Goal: Obtain resource: Download file/media

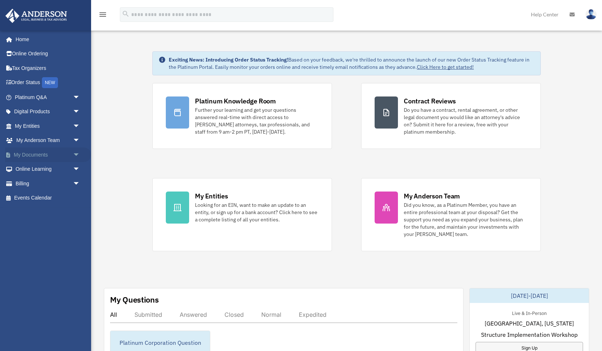
click at [45, 158] on link "My Documents arrow_drop_down" at bounding box center [48, 155] width 86 height 15
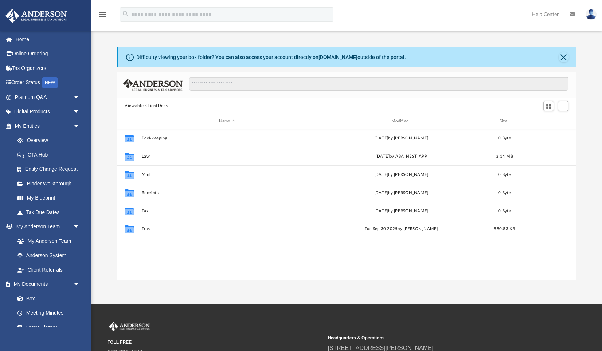
scroll to position [166, 460]
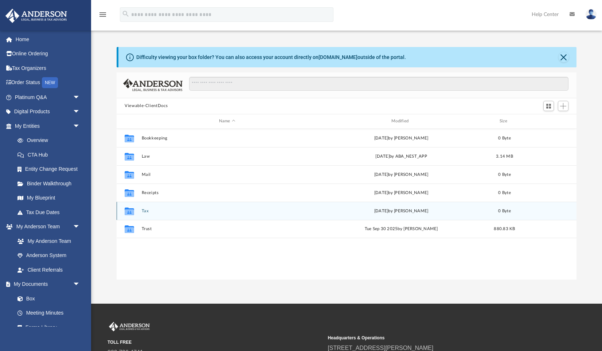
click at [145, 209] on button "Tax" at bounding box center [227, 211] width 171 height 5
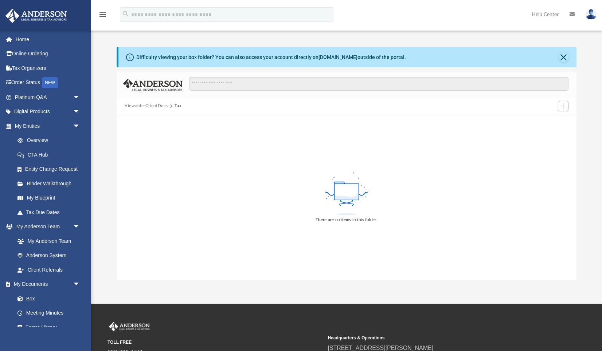
click at [151, 105] on button "Viewable-ClientDocs" at bounding box center [146, 106] width 43 height 7
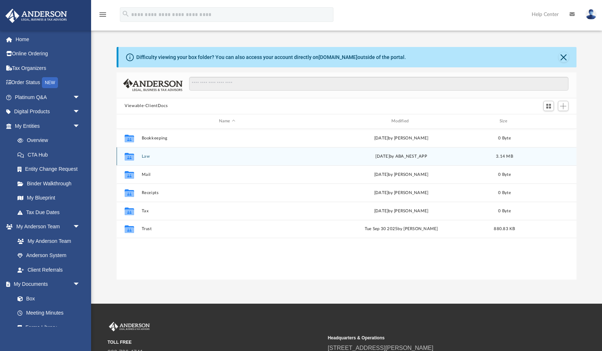
click at [149, 158] on div "Collaborated Folder Law yesterday by ABA_NEST_APP 3.14 MB" at bounding box center [347, 156] width 460 height 18
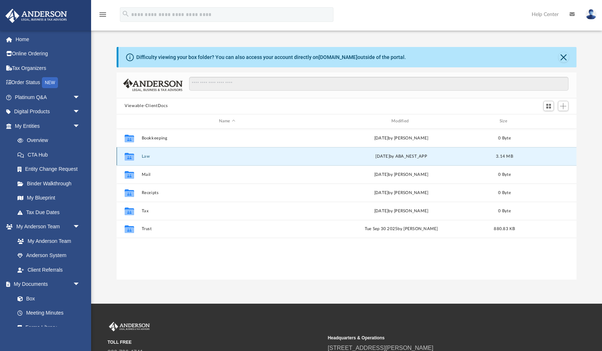
click at [144, 155] on button "Law" at bounding box center [227, 156] width 171 height 5
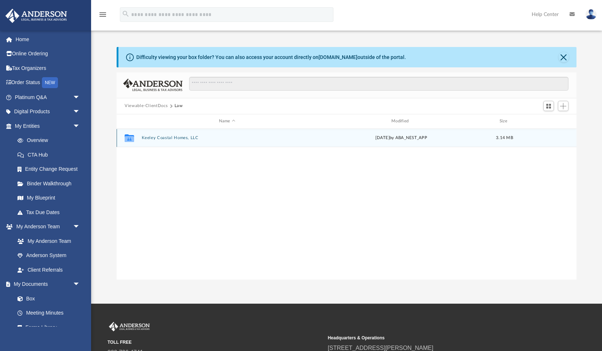
click at [160, 139] on button "Keeley Coastal Homes, LLC" at bounding box center [227, 138] width 171 height 5
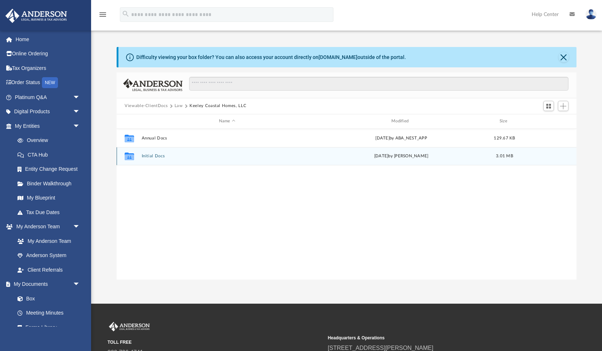
click at [151, 157] on button "Initial Docs" at bounding box center [227, 156] width 171 height 5
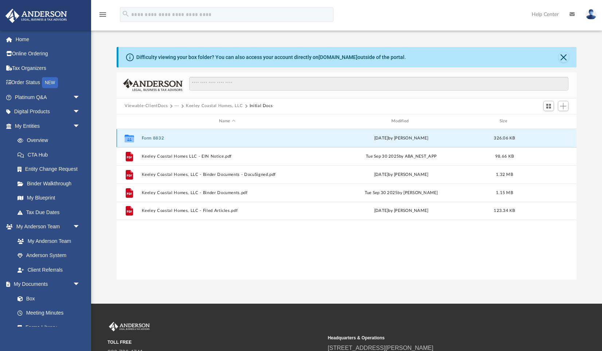
click at [154, 138] on button "Form 8832" at bounding box center [227, 138] width 171 height 5
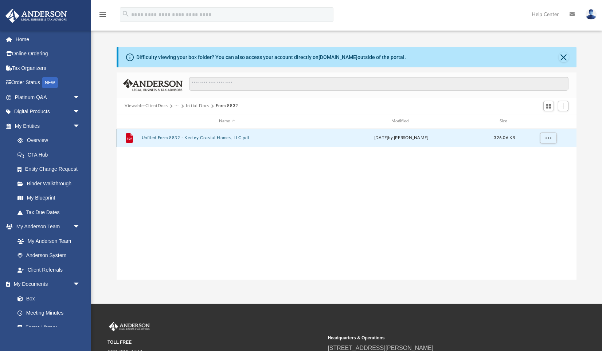
click at [154, 138] on button "Unfiled Form 8832 - Keeley Coastal Homes, LLC.pdf" at bounding box center [227, 138] width 171 height 5
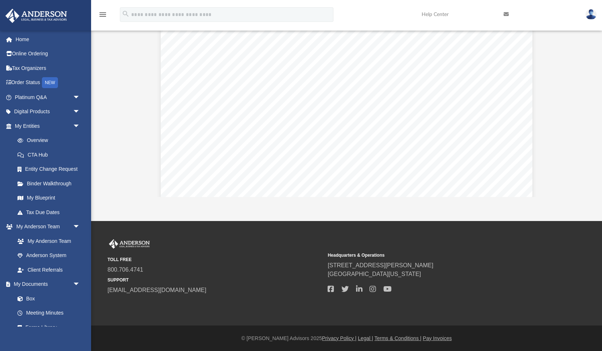
scroll to position [0, 0]
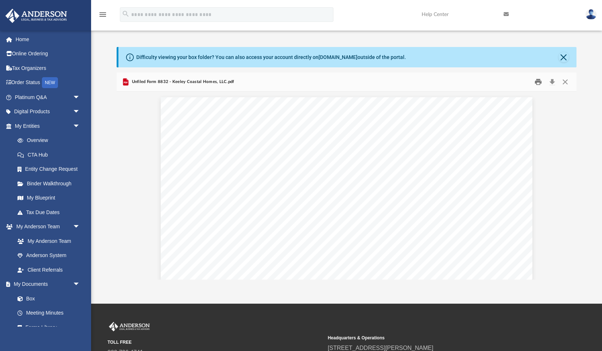
click at [540, 82] on button "Print" at bounding box center [539, 81] width 15 height 11
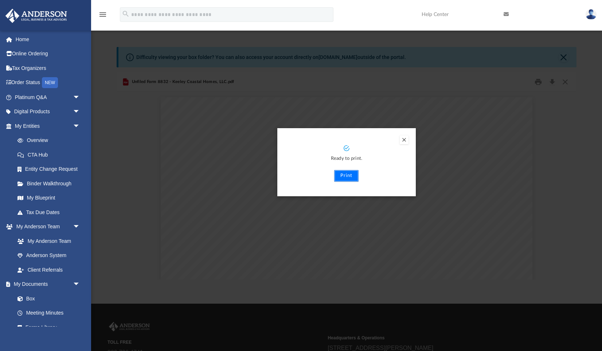
click at [346, 177] on button "Print" at bounding box center [346, 176] width 24 height 12
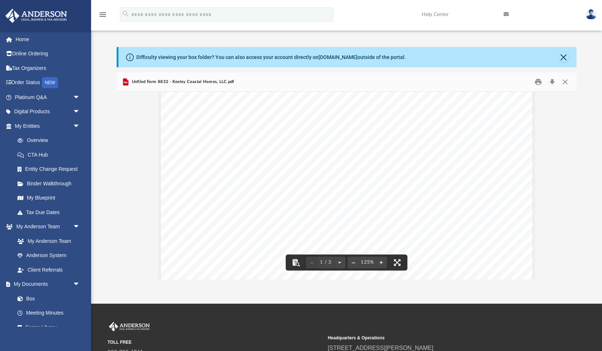
scroll to position [257, 0]
click at [322, 166] on div "Page 1" at bounding box center [347, 81] width 372 height 481
click at [293, 167] on div "Page 1" at bounding box center [347, 81] width 372 height 481
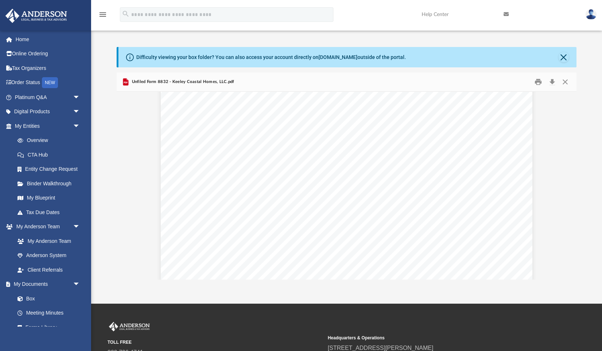
click at [293, 167] on div "Page 1" at bounding box center [347, 81] width 372 height 481
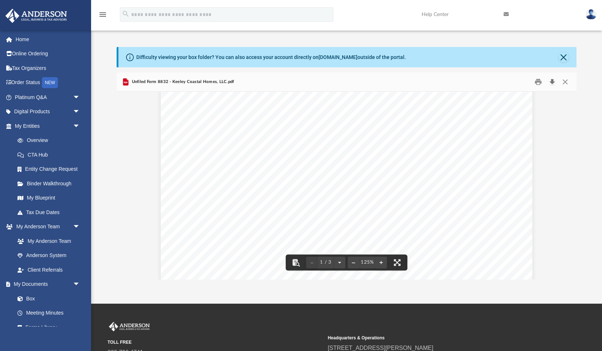
click at [551, 82] on button "Download" at bounding box center [552, 81] width 13 height 11
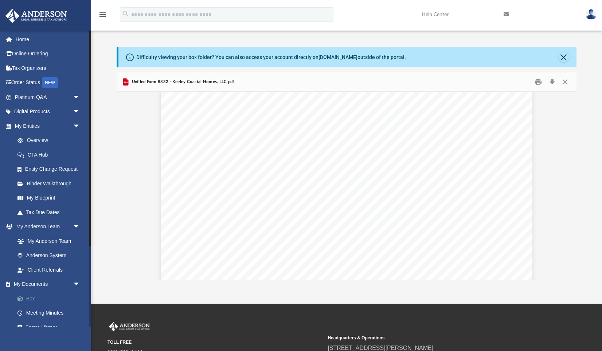
click at [30, 298] on link "Box" at bounding box center [50, 299] width 81 height 15
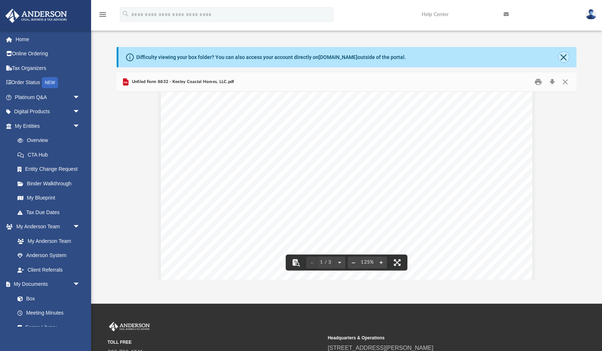
click at [563, 58] on button "Close" at bounding box center [564, 57] width 10 height 10
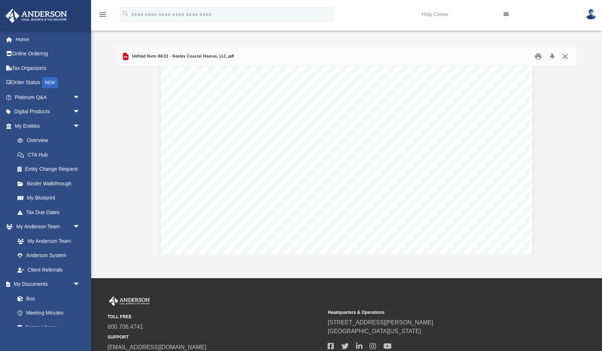
click at [564, 58] on button "Close" at bounding box center [565, 56] width 13 height 11
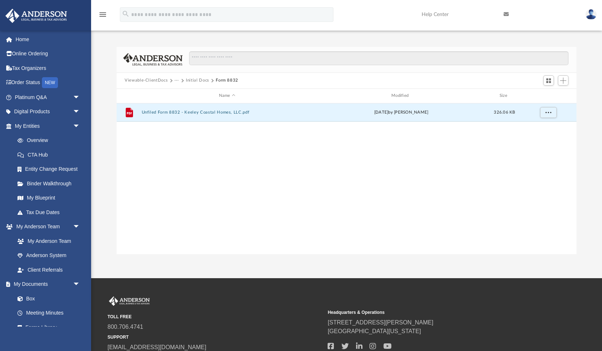
click at [464, 169] on div "File Unfiled Form 8832 - Keeley Coastal Homes, LLC.pdf Sat Oct 4 2025 by Laura …" at bounding box center [347, 179] width 460 height 151
click at [562, 80] on span "Add" at bounding box center [563, 81] width 6 height 6
click at [553, 95] on li "Upload" at bounding box center [552, 95] width 23 height 8
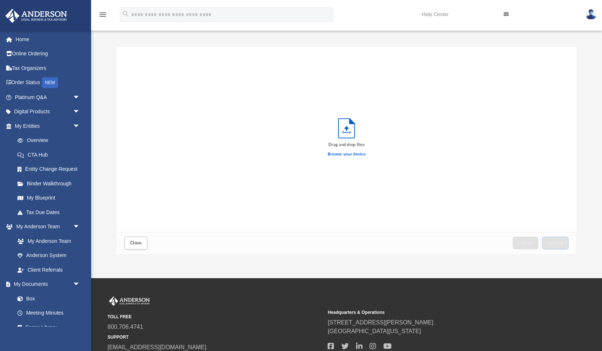
scroll to position [185, 460]
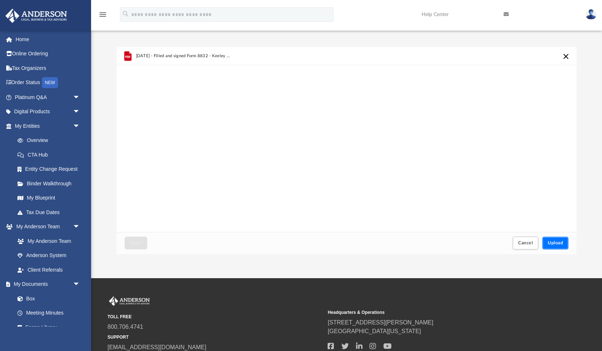
click at [560, 241] on span "Upload" at bounding box center [555, 243] width 15 height 4
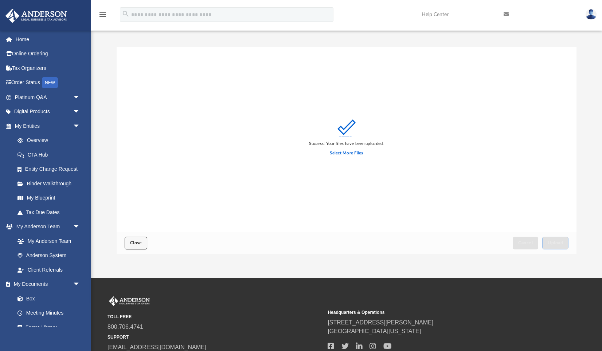
click at [142, 245] on button "Close" at bounding box center [136, 243] width 23 height 13
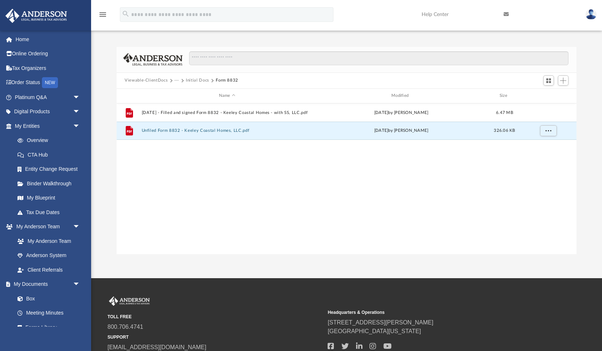
click at [339, 209] on div "File 2025-09-18 - Filled and signed Form 8832 - Keeley Coastal Homes - with SS,…" at bounding box center [347, 179] width 460 height 151
